Goal: Task Accomplishment & Management: Manage account settings

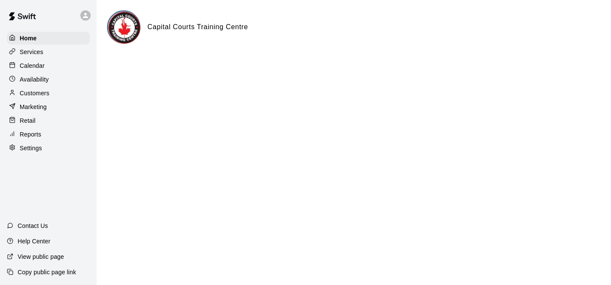
click at [36, 64] on p "Calendar" at bounding box center [32, 65] width 25 height 9
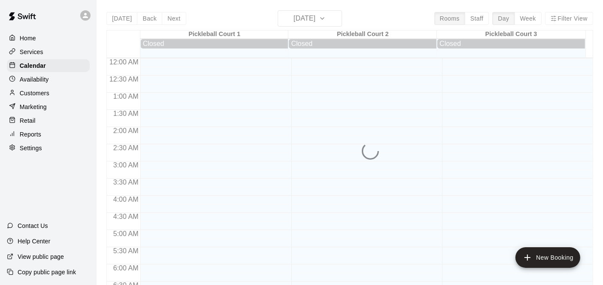
scroll to position [560, 0]
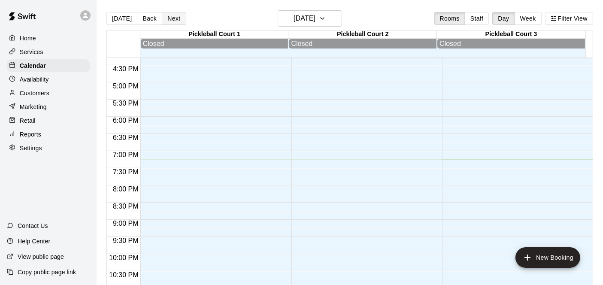
click at [173, 20] on button "Next" at bounding box center [174, 18] width 24 height 13
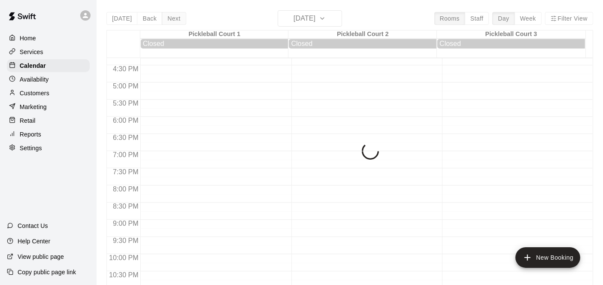
click at [173, 20] on div "[DATE] Back [DATE][DATE] Rooms Staff Day Week Filter View [GEOGRAPHIC_DATA] 1 […" at bounding box center [350, 152] width 487 height 285
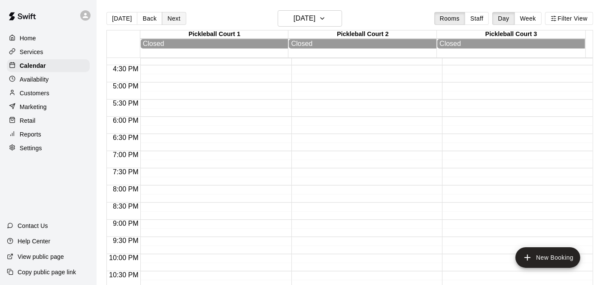
click at [174, 22] on button "Next" at bounding box center [174, 18] width 24 height 13
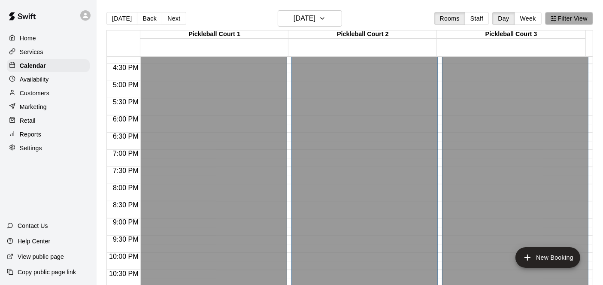
click at [566, 18] on button "Filter View" at bounding box center [570, 18] width 48 height 13
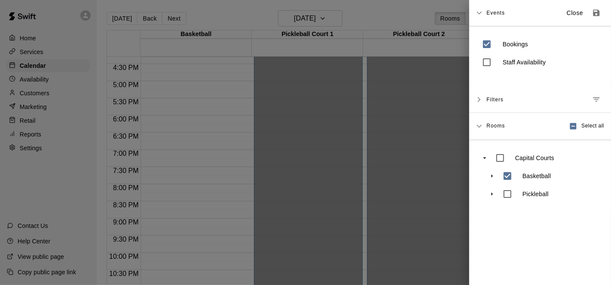
click at [232, 162] on div at bounding box center [305, 142] width 611 height 285
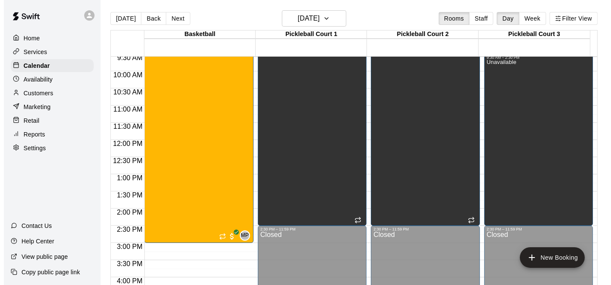
scroll to position [321, 0]
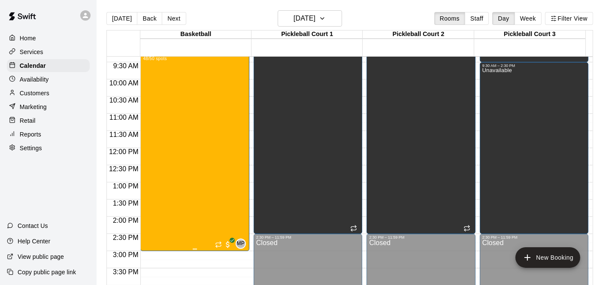
click at [229, 138] on div "Summer Camp #4 Boys & Girls 10-16 Years [DATE]-[DATE] 48/50 spots" at bounding box center [195, 193] width 104 height 285
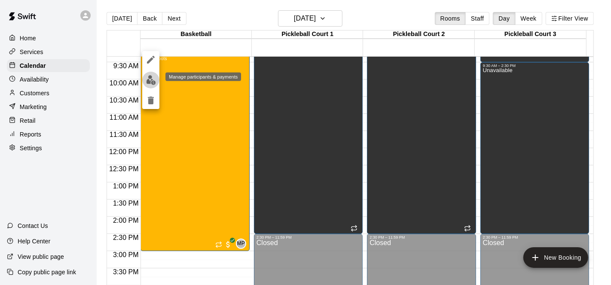
click at [151, 81] on img "edit" at bounding box center [151, 80] width 10 height 10
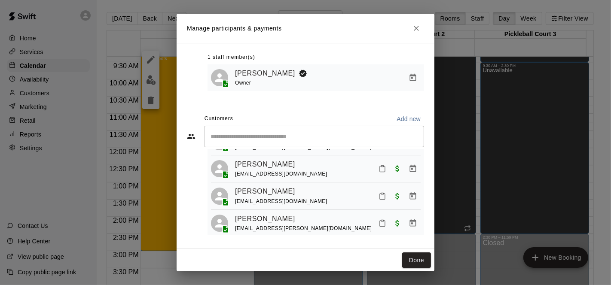
scroll to position [1240, 0]
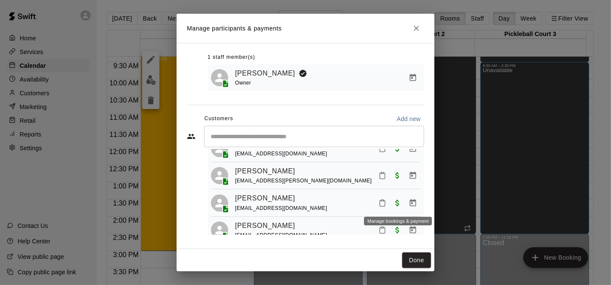
click at [410, 201] on icon "Manage bookings & payment" at bounding box center [413, 202] width 6 height 7
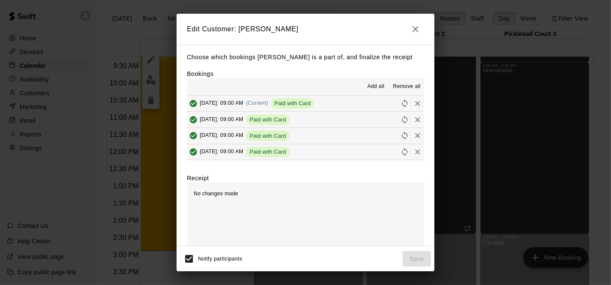
click at [401, 87] on span "Remove all" at bounding box center [406, 86] width 27 height 9
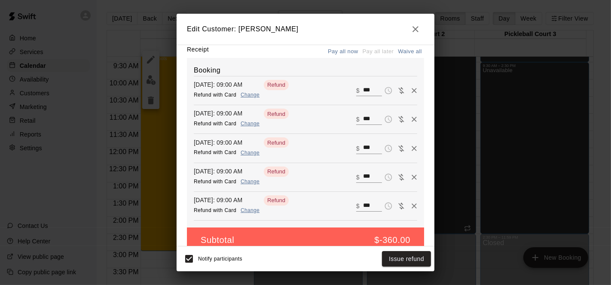
scroll to position [142, 0]
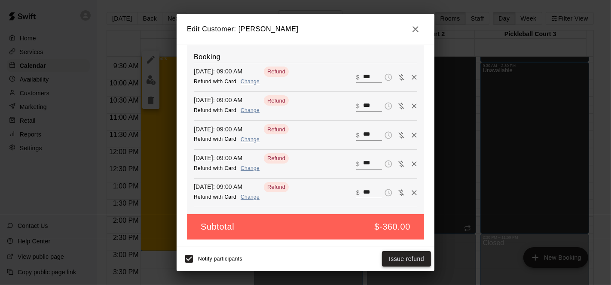
click at [411, 259] on button "Issue refund" at bounding box center [406, 259] width 49 height 16
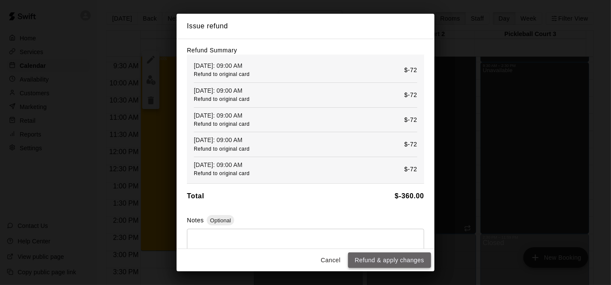
click at [396, 259] on button "Refund & apply changes" at bounding box center [389, 261] width 83 height 16
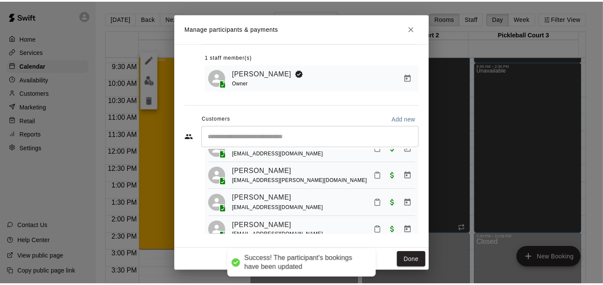
scroll to position [113, 0]
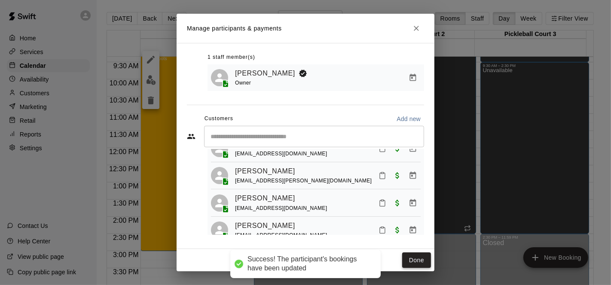
click at [416, 261] on button "Done" at bounding box center [416, 261] width 29 height 16
